Goal: Task Accomplishment & Management: Use online tool/utility

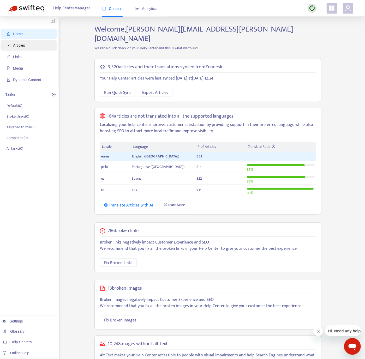
click at [29, 45] on span "Articles" at bounding box center [30, 45] width 46 height 10
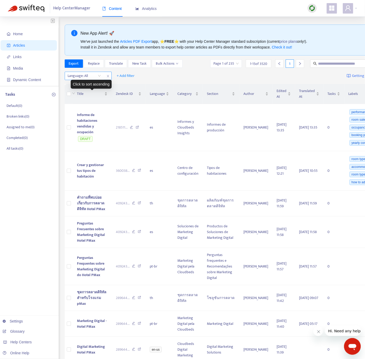
click at [99, 78] on div "Language: All" at bounding box center [84, 76] width 39 height 8
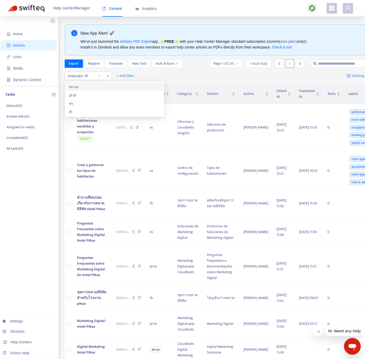
drag, startPoint x: 93, startPoint y: 86, endPoint x: 101, endPoint y: 82, distance: 9.3
click at [93, 86] on div "en-us" at bounding box center [114, 87] width 91 height 6
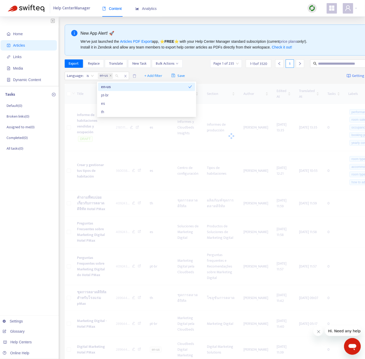
click at [283, 74] on div "Language : is en-us + Add filter Save Getting started with Articles" at bounding box center [232, 76] width 334 height 12
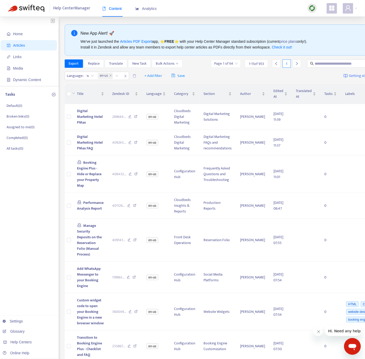
click at [315, 7] on img at bounding box center [312, 8] width 7 height 7
click at [314, 22] on link "Quick Sync" at bounding box center [323, 19] width 22 height 6
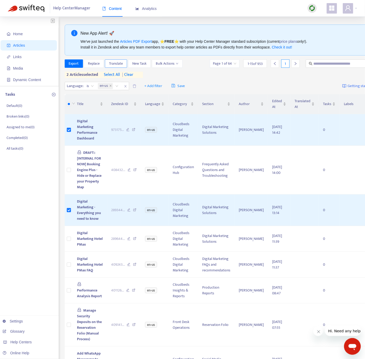
click at [121, 65] on span "Translate" at bounding box center [116, 64] width 14 height 6
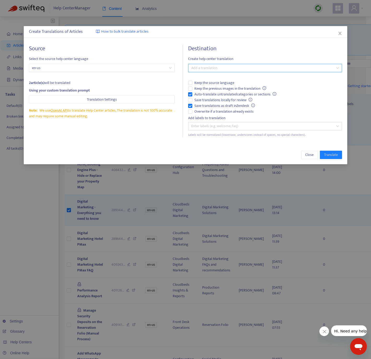
click at [204, 68] on div at bounding box center [262, 68] width 146 height 6
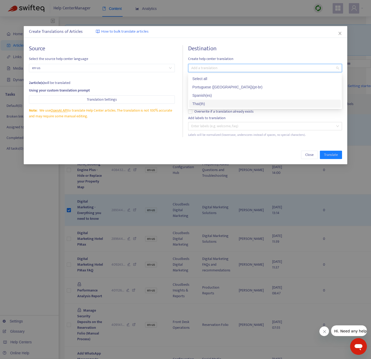
click at [210, 102] on div "Thai ( th )" at bounding box center [264, 104] width 145 height 6
click at [176, 124] on div "Source Select the source help center language en-us 2 article(s) will be transl…" at bounding box center [106, 91] width 154 height 92
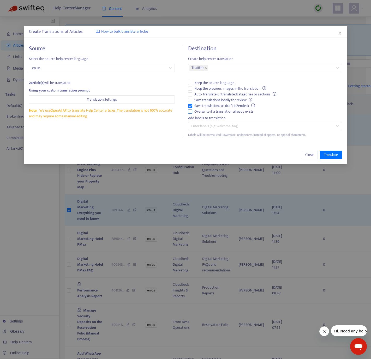
click at [191, 109] on label "Overwrite if a translation already exists" at bounding box center [265, 112] width 154 height 6
click at [330, 150] on div "Close Translate" at bounding box center [185, 155] width 323 height 19
click at [330, 153] on span "Translate" at bounding box center [331, 155] width 14 height 6
